Goal: Task Accomplishment & Management: Use online tool/utility

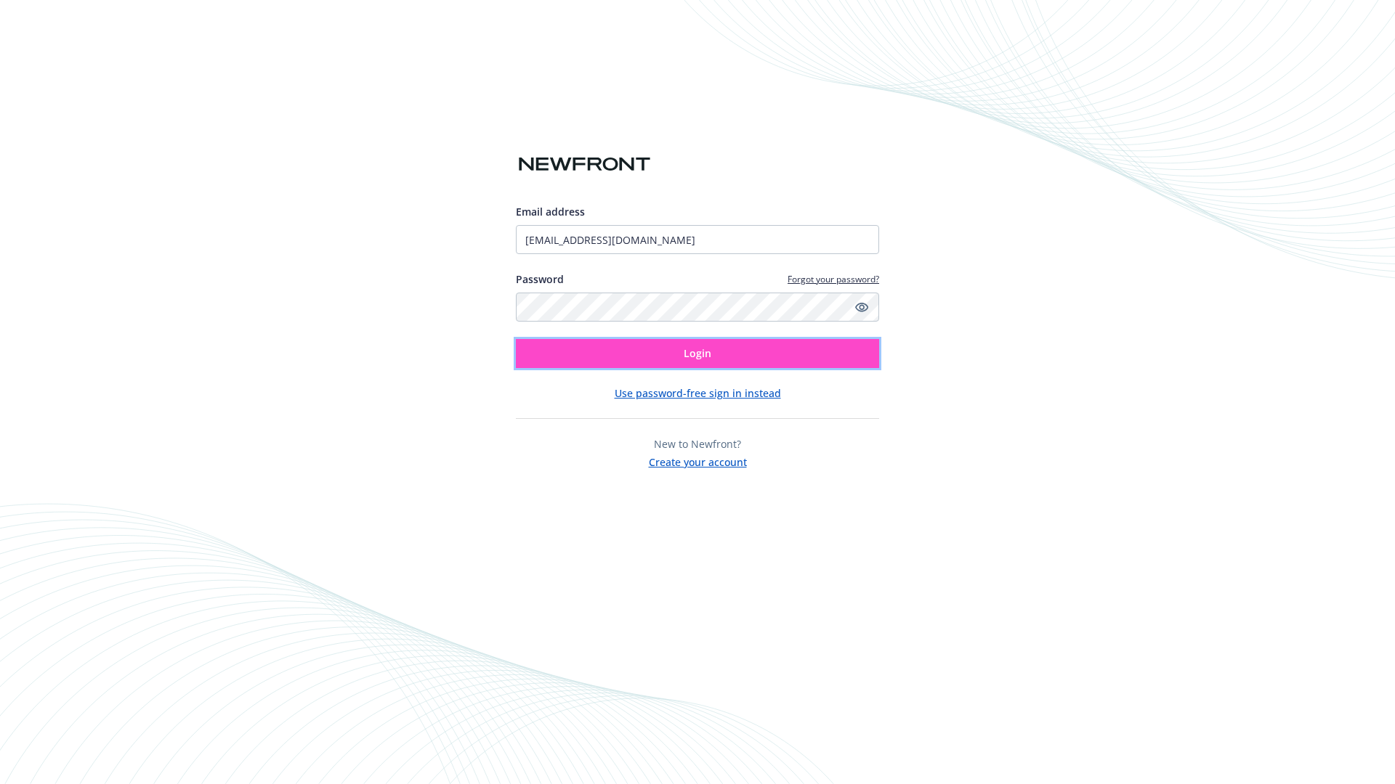
click at [697, 354] on span "Login" at bounding box center [697, 353] width 28 height 14
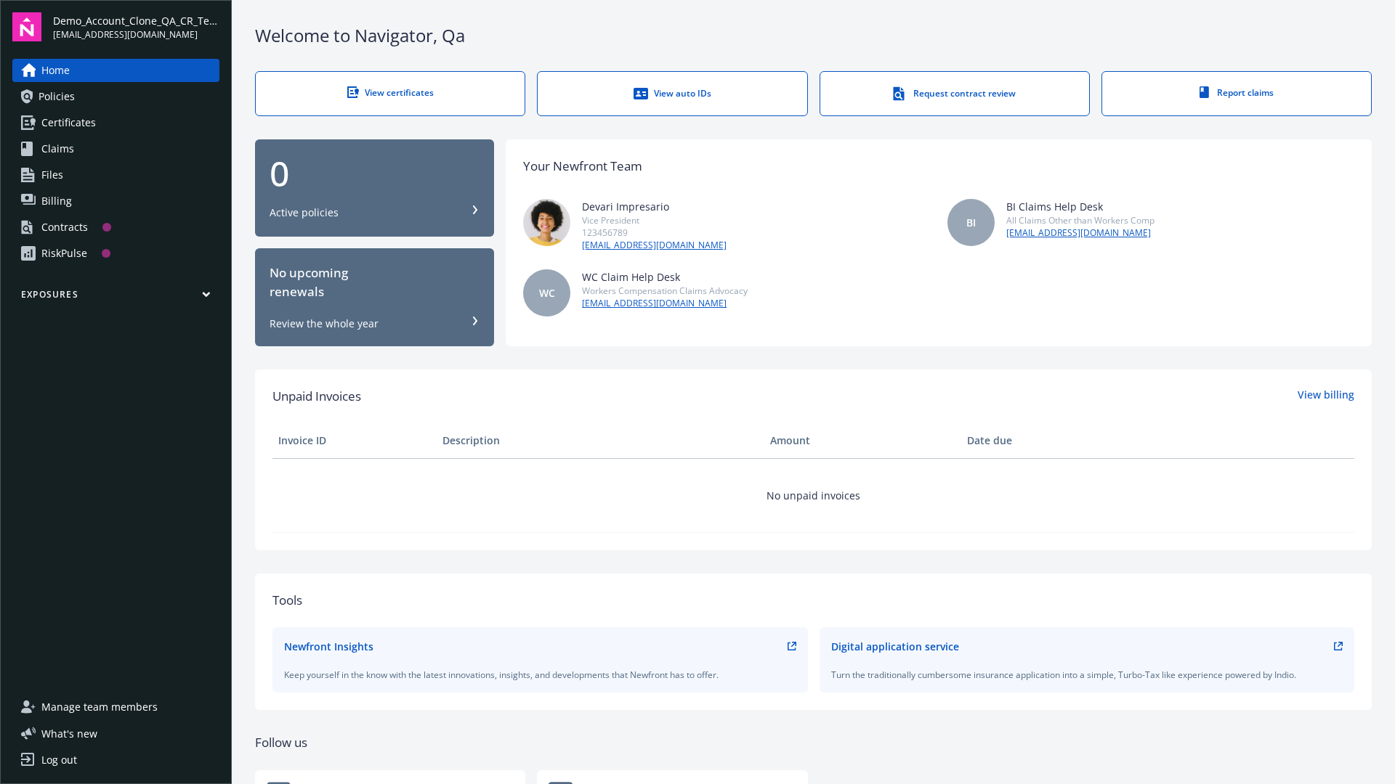
click at [136, 27] on span "Demo_Account_Clone_QA_CR_Tests_Prospect" at bounding box center [136, 20] width 166 height 15
click at [168, 86] on span "Demo_Account_Clone_QA_CR_Tests_Client" at bounding box center [169, 87] width 219 height 30
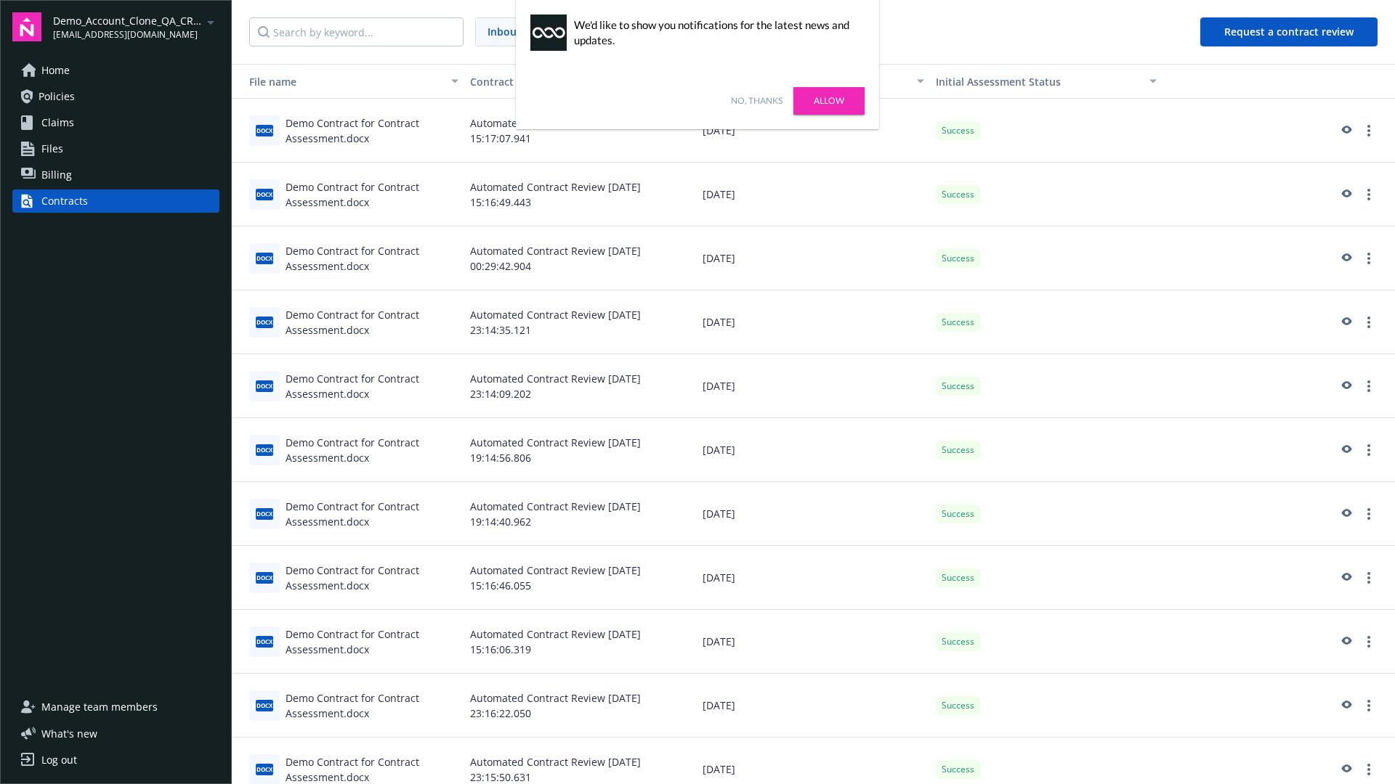
click at [756, 101] on link "No, thanks" at bounding box center [757, 100] width 52 height 13
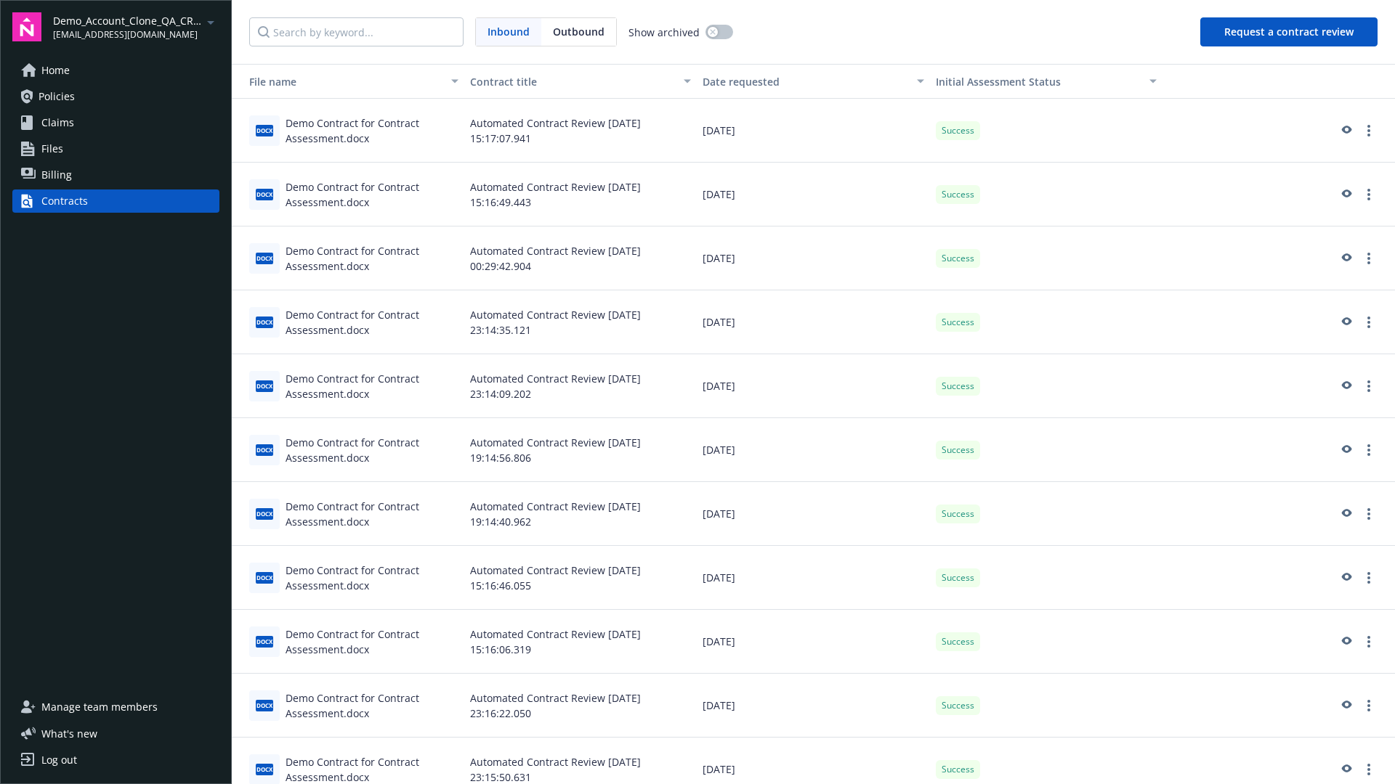
click at [1289, 32] on button "Request a contract review" at bounding box center [1288, 31] width 177 height 29
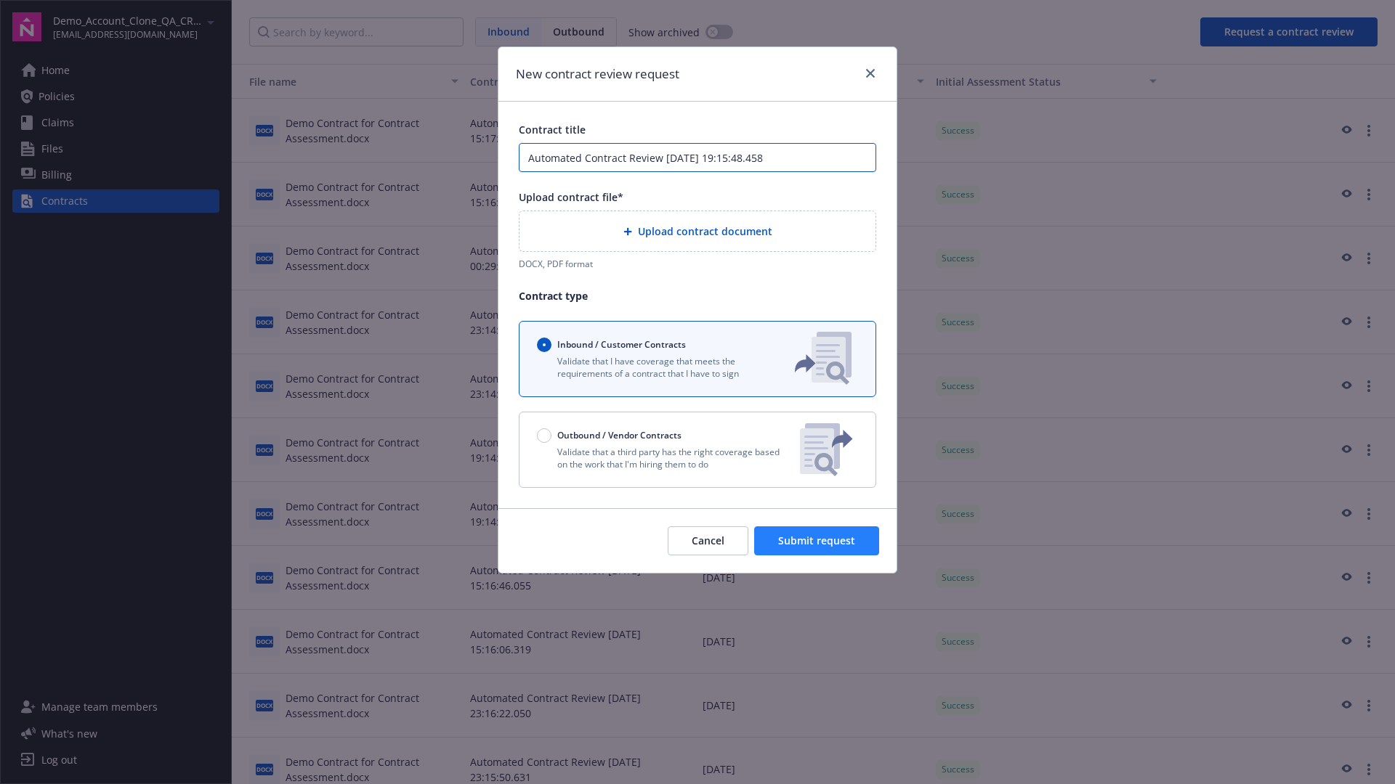
type input "Automated Contract Review 08-13-2025 19:15:48.458"
click at [697, 450] on p "Validate that a third party has the right coverage based on the work that I'm h…" at bounding box center [662, 458] width 251 height 25
radio input "false"
radio input "true"
click at [817, 548] on span "Submit request" at bounding box center [816, 541] width 77 height 14
